Goal: Communication & Community: Participate in discussion

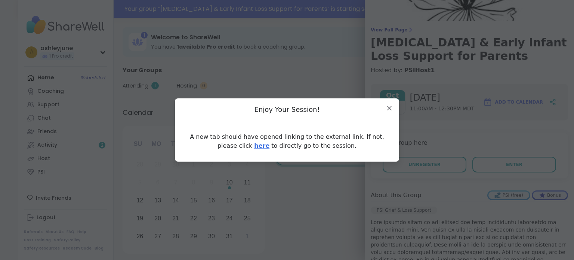
click at [254, 145] on link "here" at bounding box center [261, 145] width 15 height 7
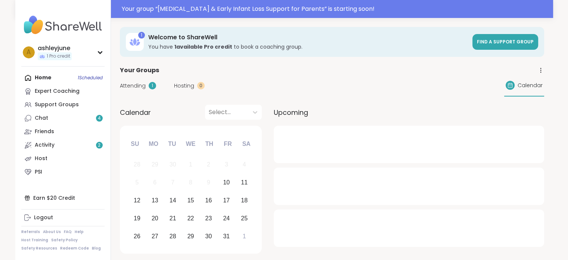
click at [48, 77] on div "Home 1 Scheduled Expert Coaching Support Groups Chat 4 Friends Activity 2 Host …" at bounding box center [62, 125] width 83 height 108
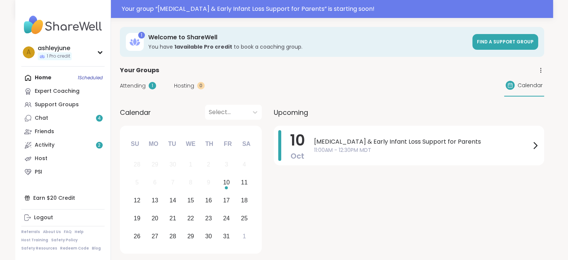
click at [45, 77] on div "Home 1 Scheduled Expert Coaching Support Groups Chat 4 Friends Activity 2 Host …" at bounding box center [62, 125] width 83 height 108
click at [55, 150] on link "Activity 2" at bounding box center [62, 144] width 83 height 13
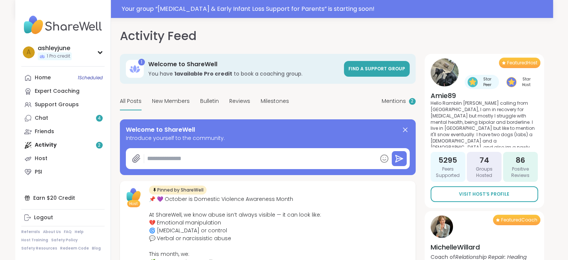
type textarea "*"
click at [51, 104] on div "Support Groups" at bounding box center [57, 104] width 44 height 7
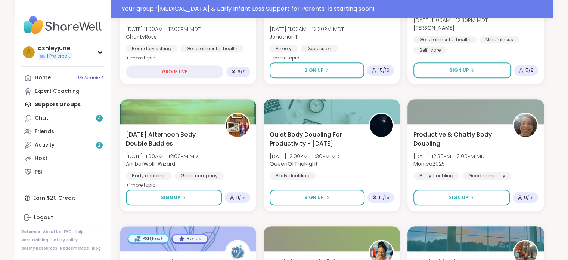
scroll to position [515, 0]
